Goal: Transaction & Acquisition: Purchase product/service

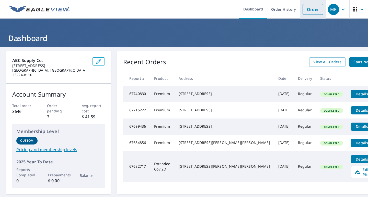
click at [317, 8] on link "Order" at bounding box center [312, 9] width 21 height 11
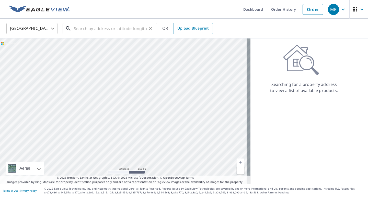
click at [87, 29] on input "text" at bounding box center [110, 28] width 73 height 14
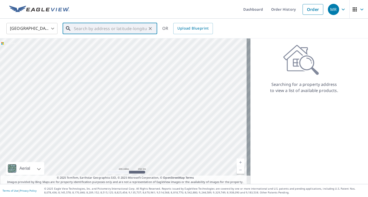
paste input "15654 Dusk Light Ter."
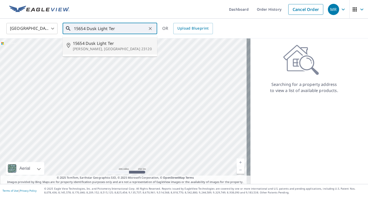
click at [130, 50] on p "[PERSON_NAME], [GEOGRAPHIC_DATA] 23120" at bounding box center [113, 48] width 80 height 5
type input "[STREET_ADDRESS][PERSON_NAME]"
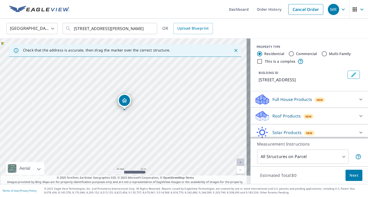
click at [274, 116] on p "Roof Products" at bounding box center [286, 116] width 28 height 6
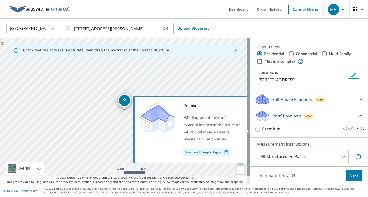
click at [262, 128] on p "Premium" at bounding box center [271, 129] width 18 height 6
click at [260, 128] on input "Premium $20.5 - $66" at bounding box center [258, 129] width 8 height 6
checkbox input "true"
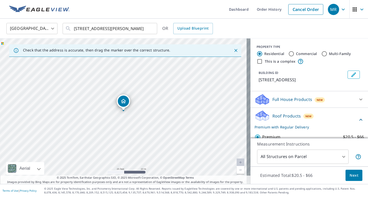
click at [349, 175] on span "Next" at bounding box center [353, 176] width 9 height 6
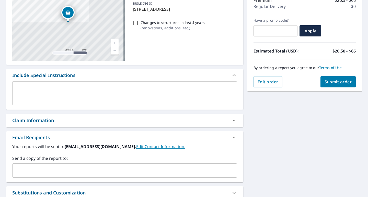
scroll to position [77, 0]
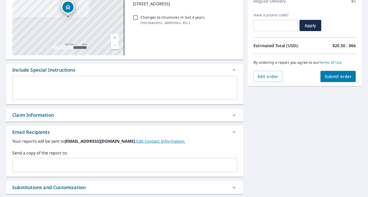
click at [54, 163] on input "text" at bounding box center [121, 166] width 212 height 10
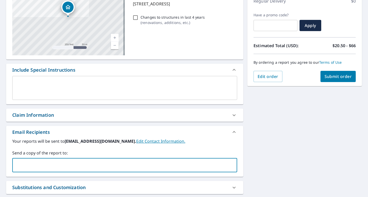
paste input "[EMAIL_ADDRESS][DOMAIN_NAME]"
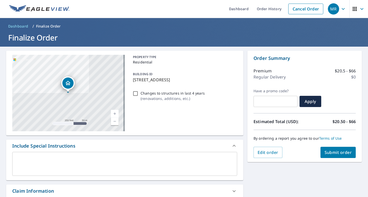
scroll to position [0, 0]
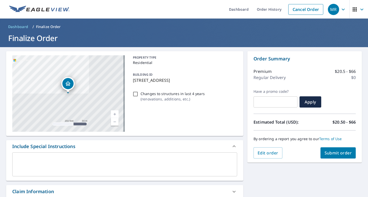
type input "[EMAIL_ADDRESS][DOMAIN_NAME]"
click at [338, 157] on button "Submit order" at bounding box center [337, 153] width 35 height 11
checkbox input "true"
